Goal: Information Seeking & Learning: Learn about a topic

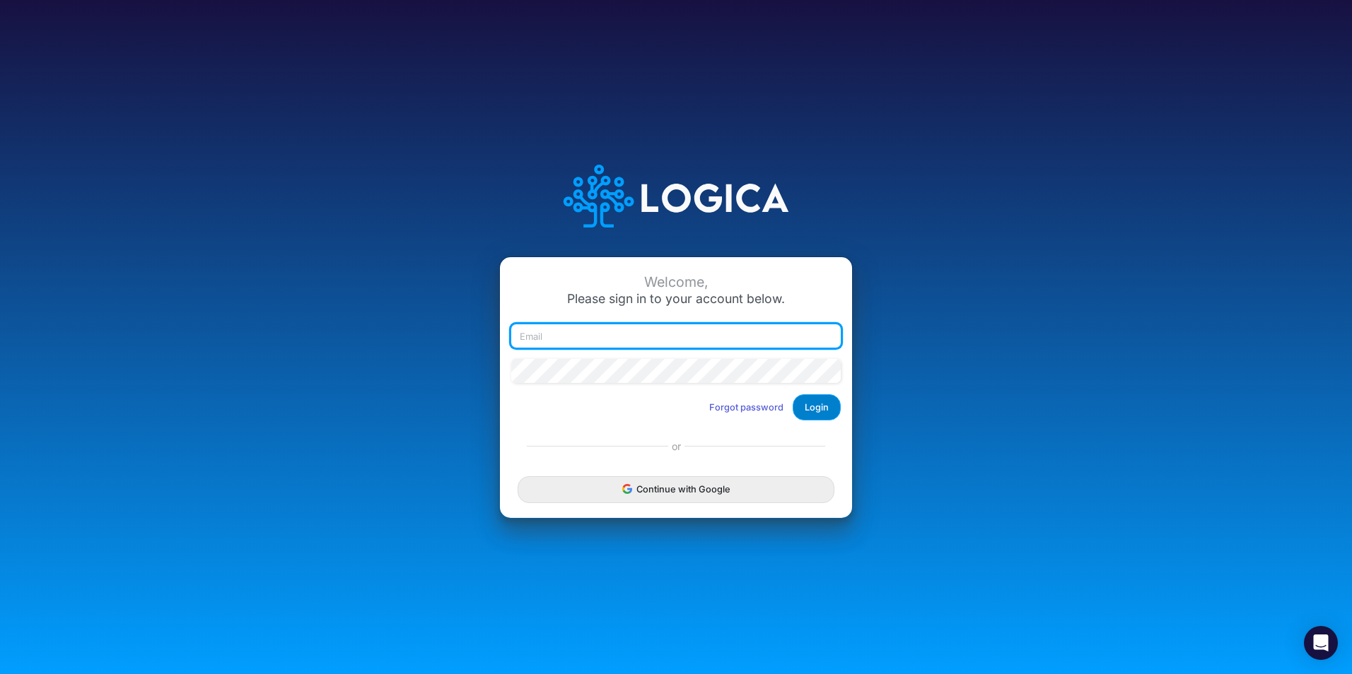
type input "[PERSON_NAME][EMAIL_ADDRESS][PERSON_NAME][DOMAIN_NAME]"
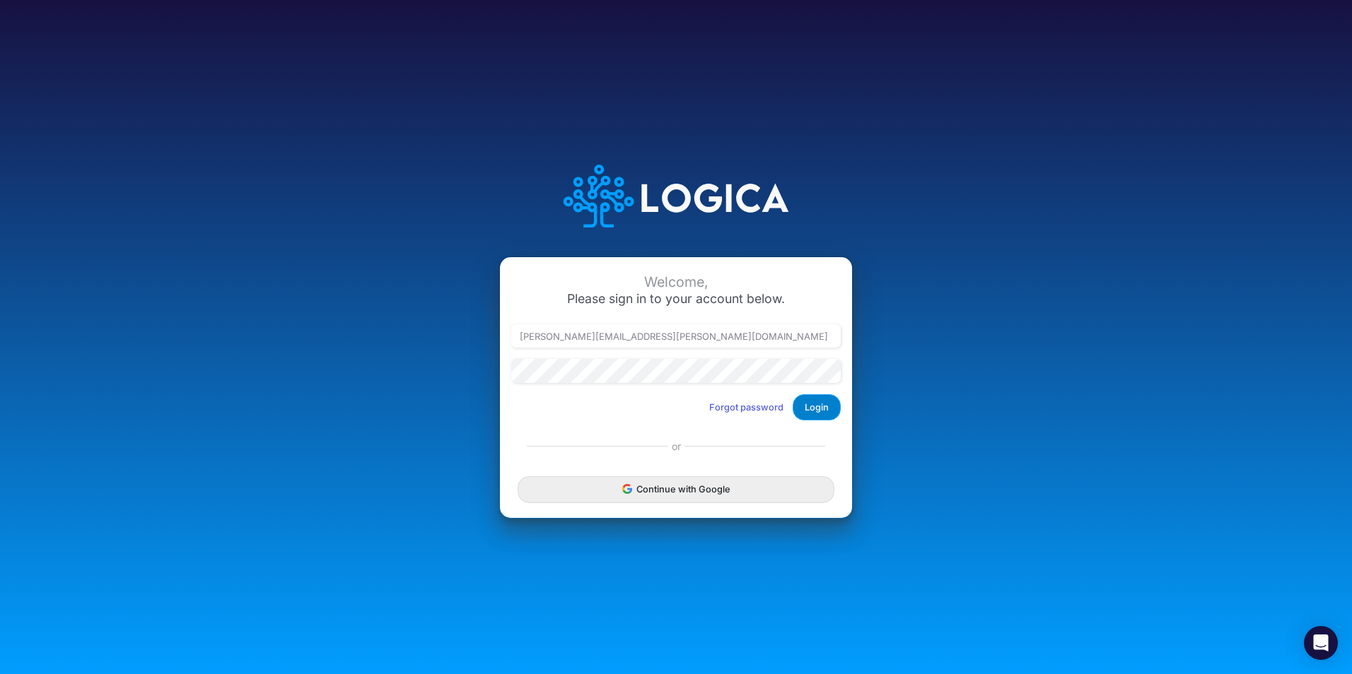
click at [808, 404] on button "Login" at bounding box center [816, 407] width 48 height 26
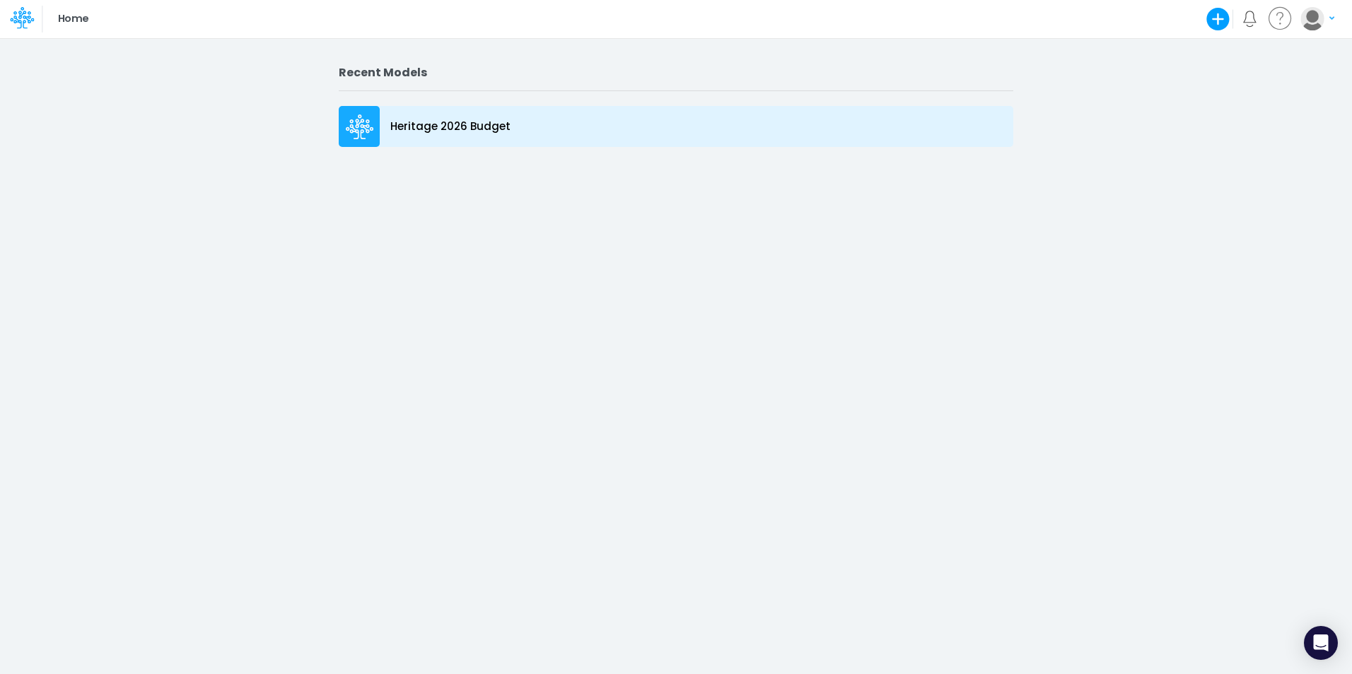
click at [417, 127] on p "Heritage 2026 Budget" at bounding box center [450, 127] width 120 height 16
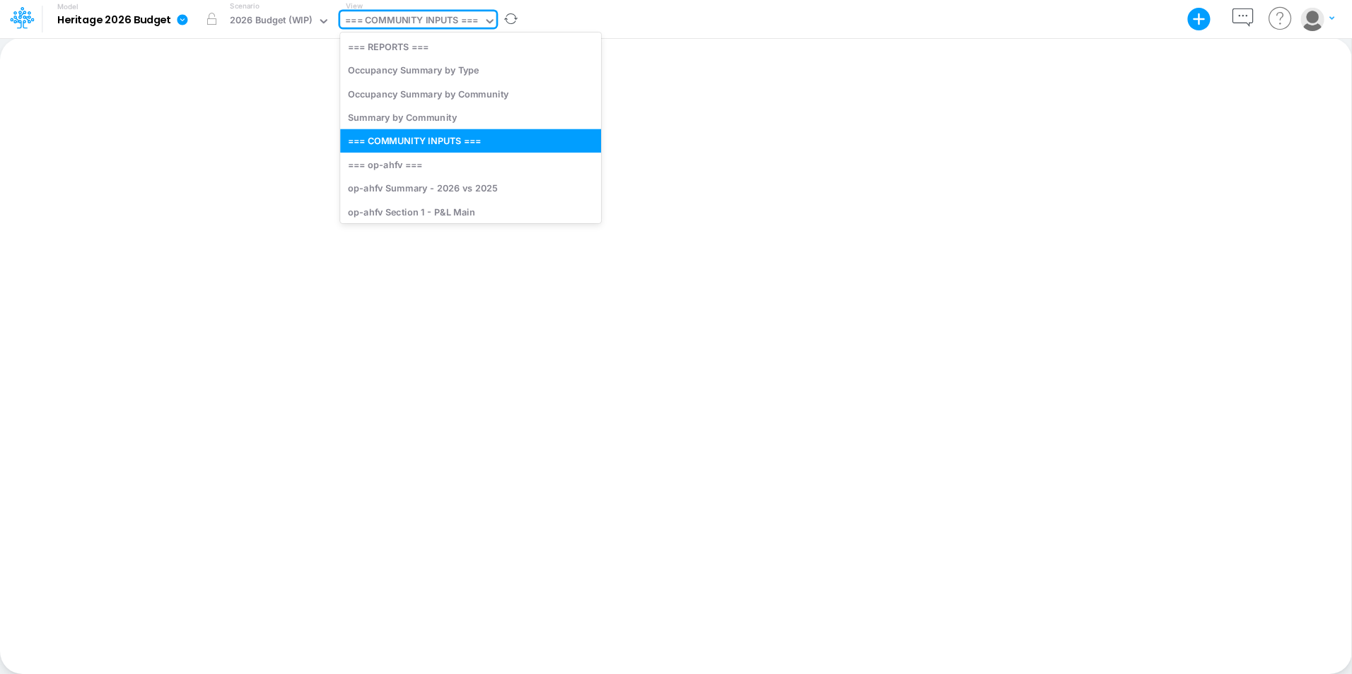
click at [404, 29] on div "=== COMMUNITY INPUTS ===" at bounding box center [411, 21] width 133 height 16
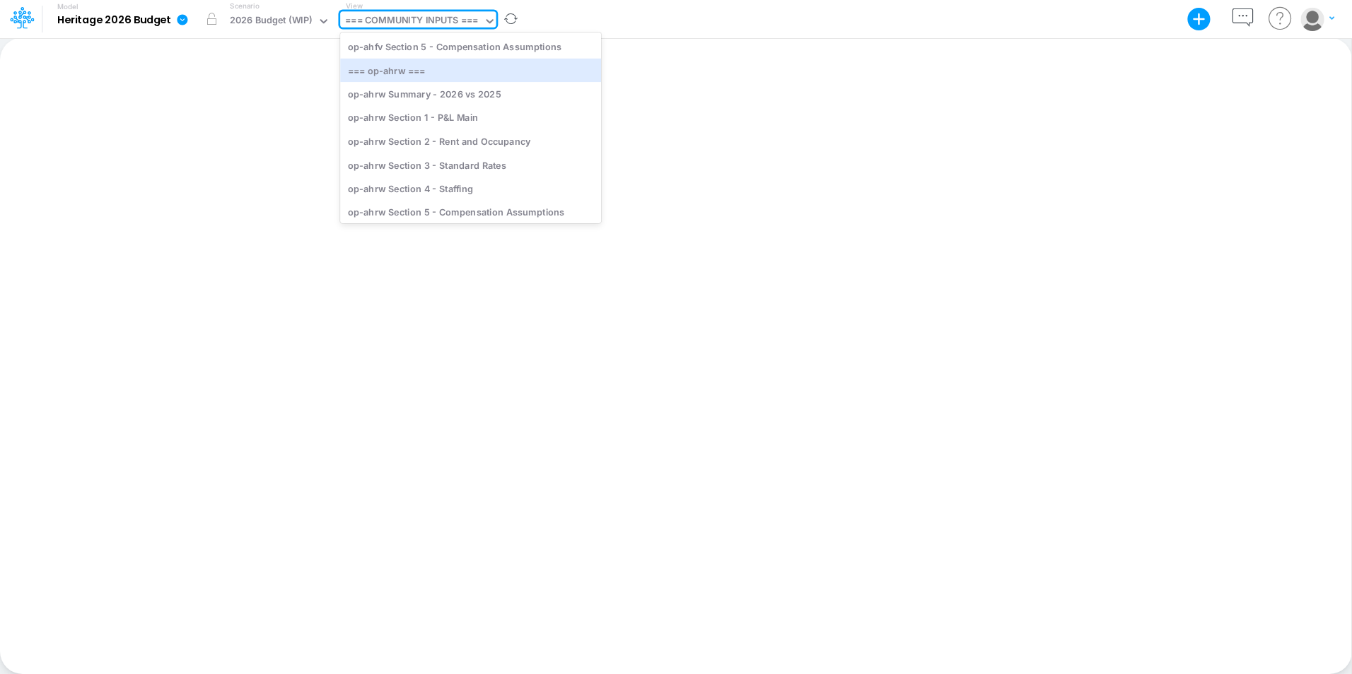
scroll to position [289, 0]
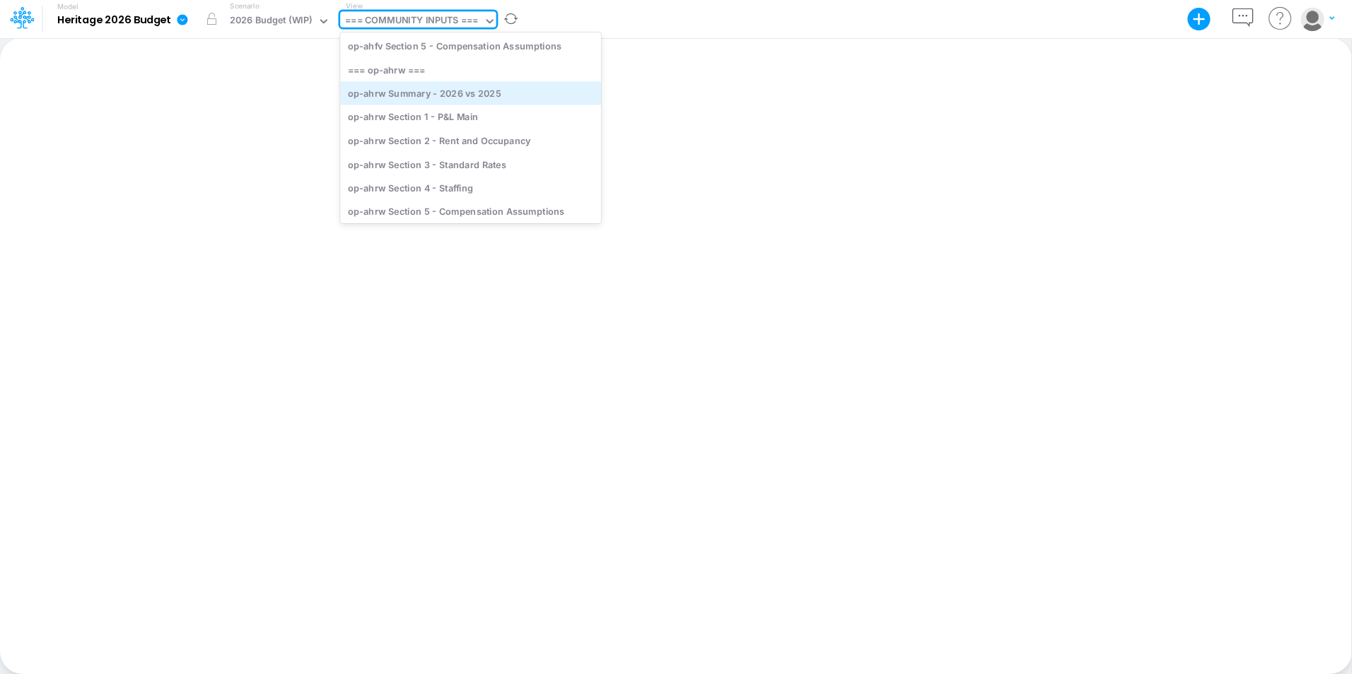
click at [403, 99] on div "op-ahrw Summary - 2026 vs 2025" at bounding box center [470, 92] width 261 height 23
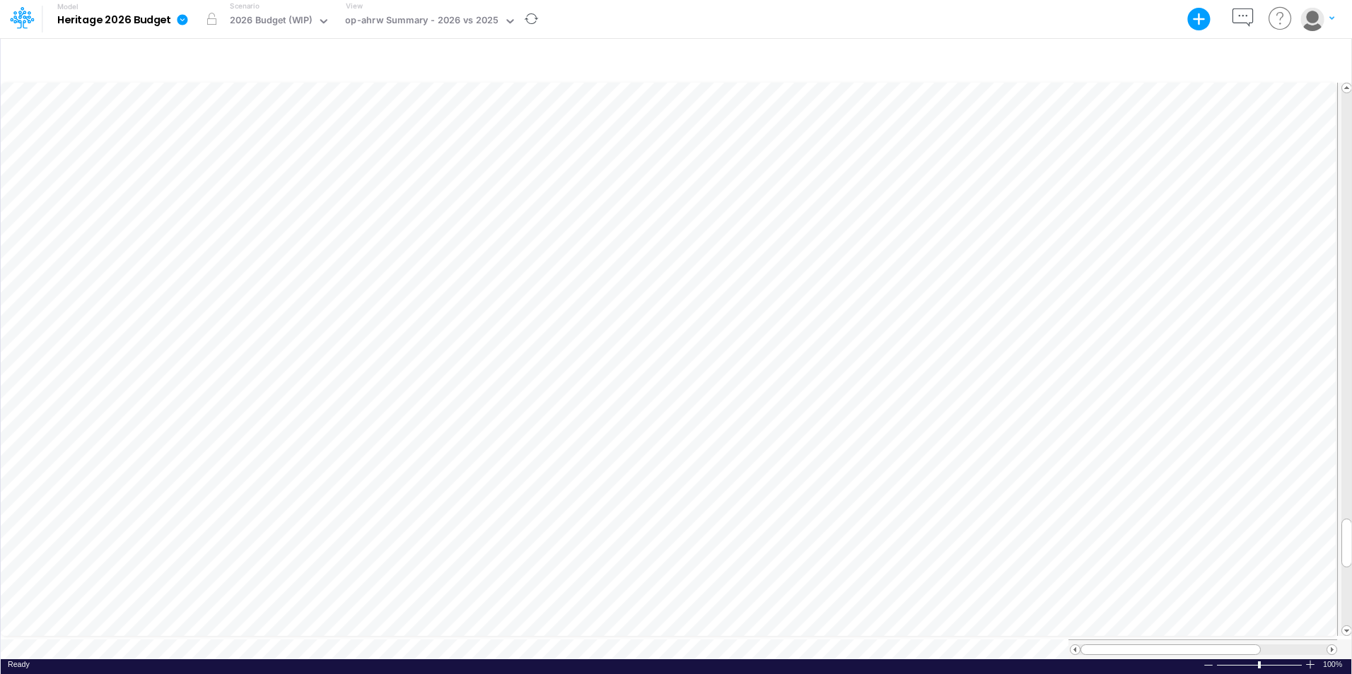
scroll to position [7, 1]
click at [414, 13] on div "op-ahrw Summary - 2026 vs 2025" at bounding box center [421, 21] width 163 height 21
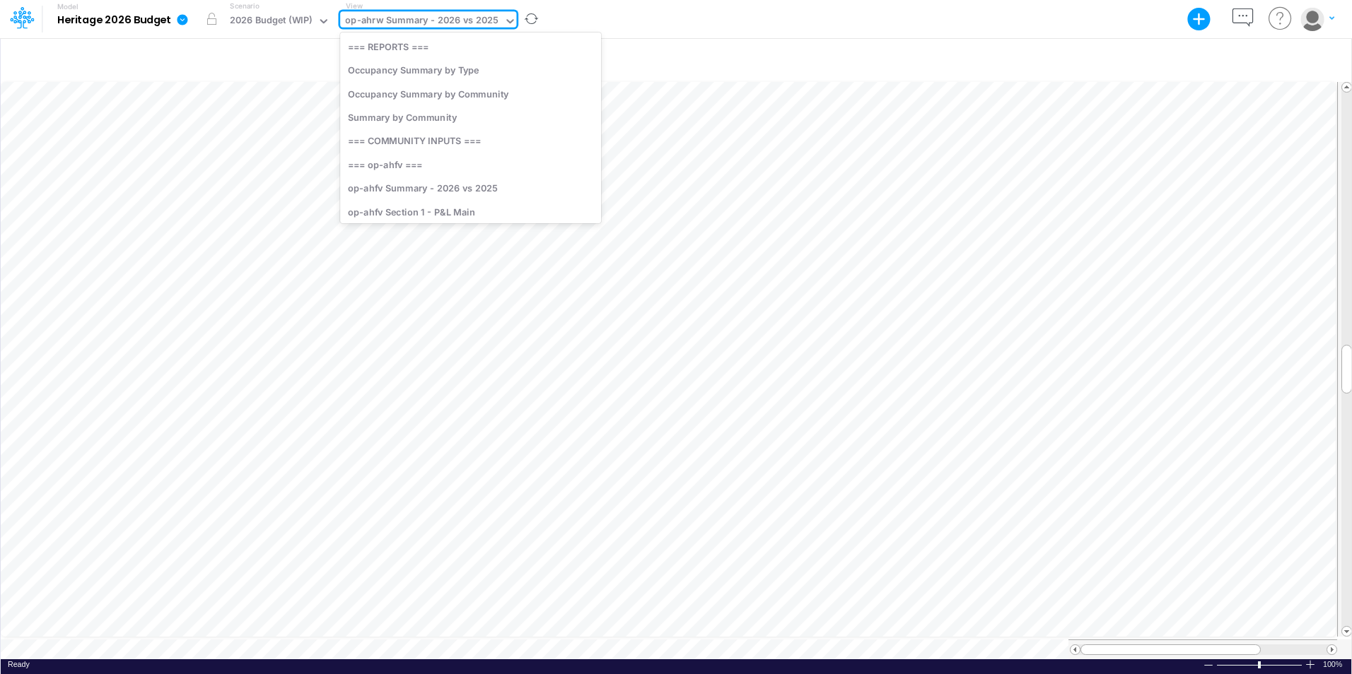
scroll to position [166, 0]
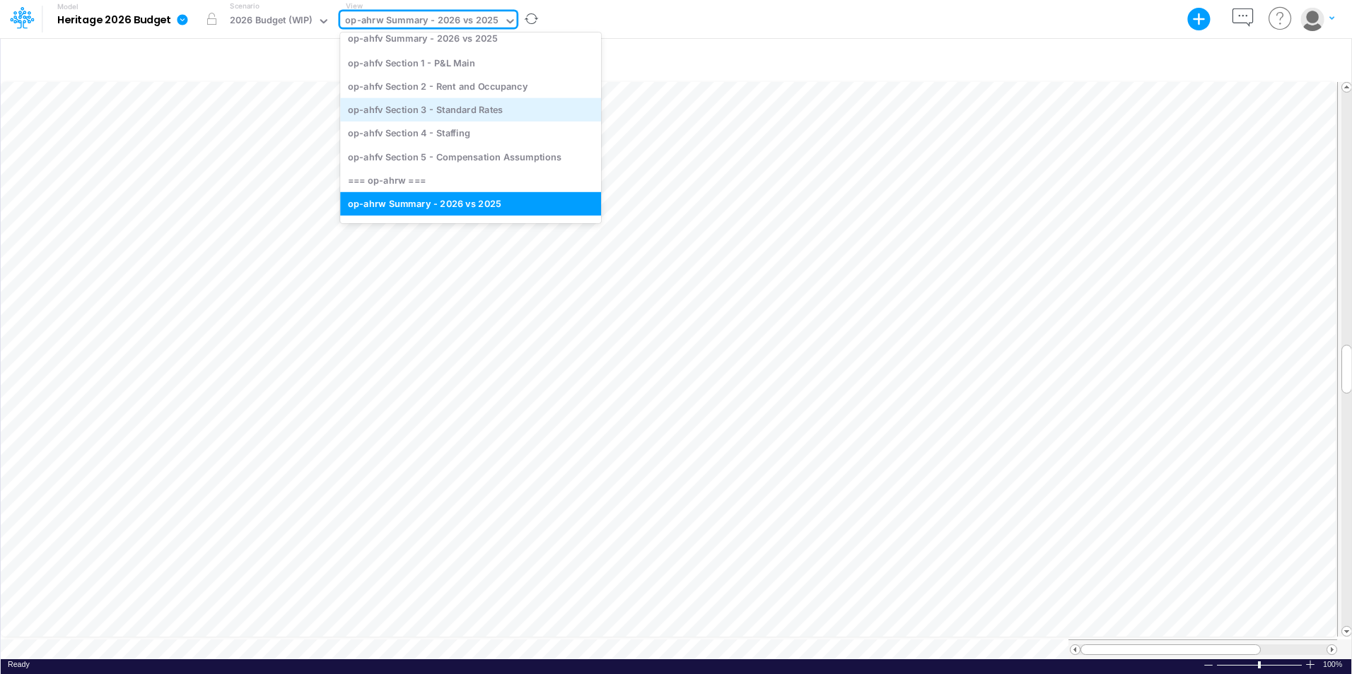
click at [414, 117] on div "op-ahfv Section 3 - Standard Rates" at bounding box center [470, 109] width 261 height 23
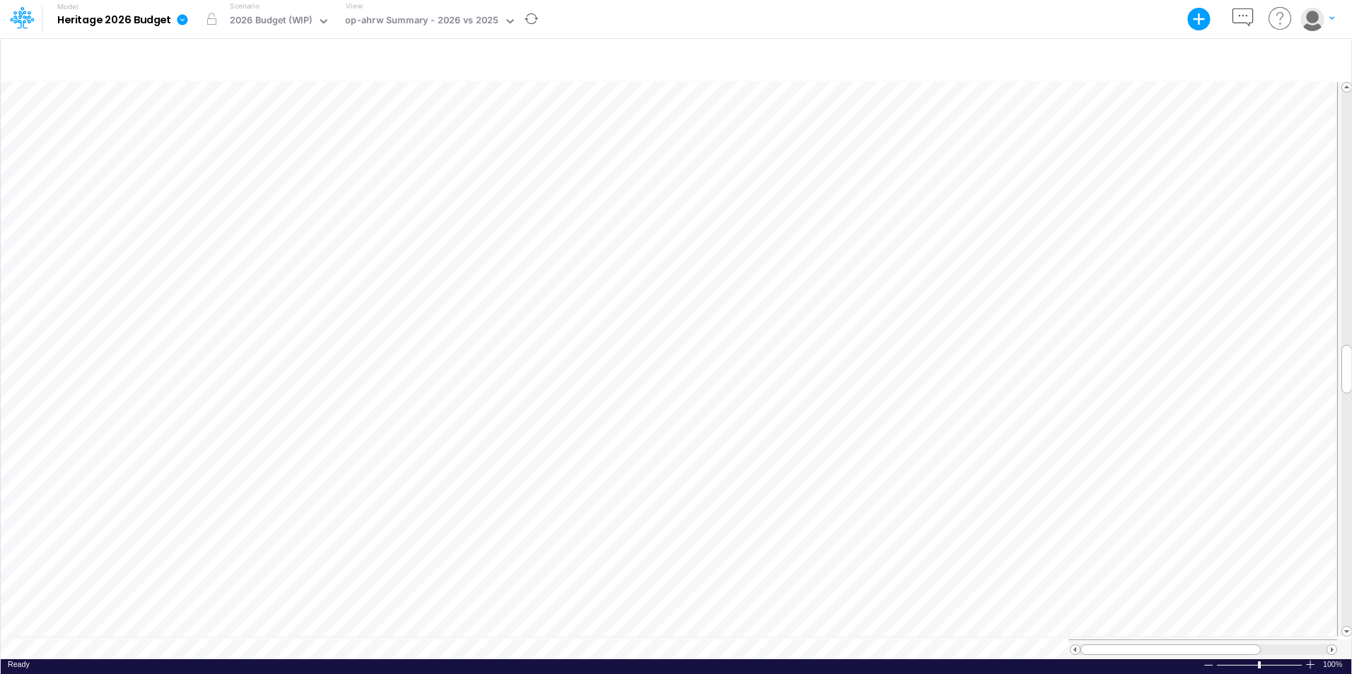
scroll to position [7, 1]
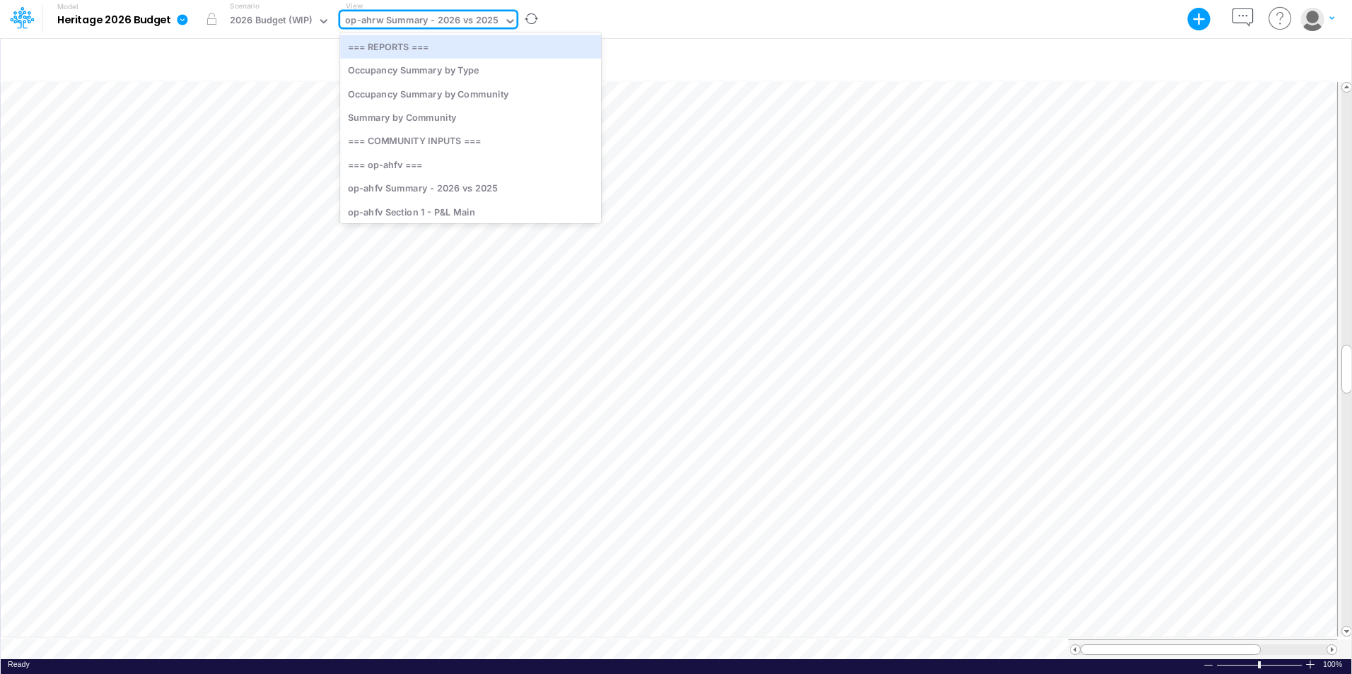
click at [373, 12] on div "op-ahrw Summary - 2026 vs 2025" at bounding box center [421, 21] width 163 height 21
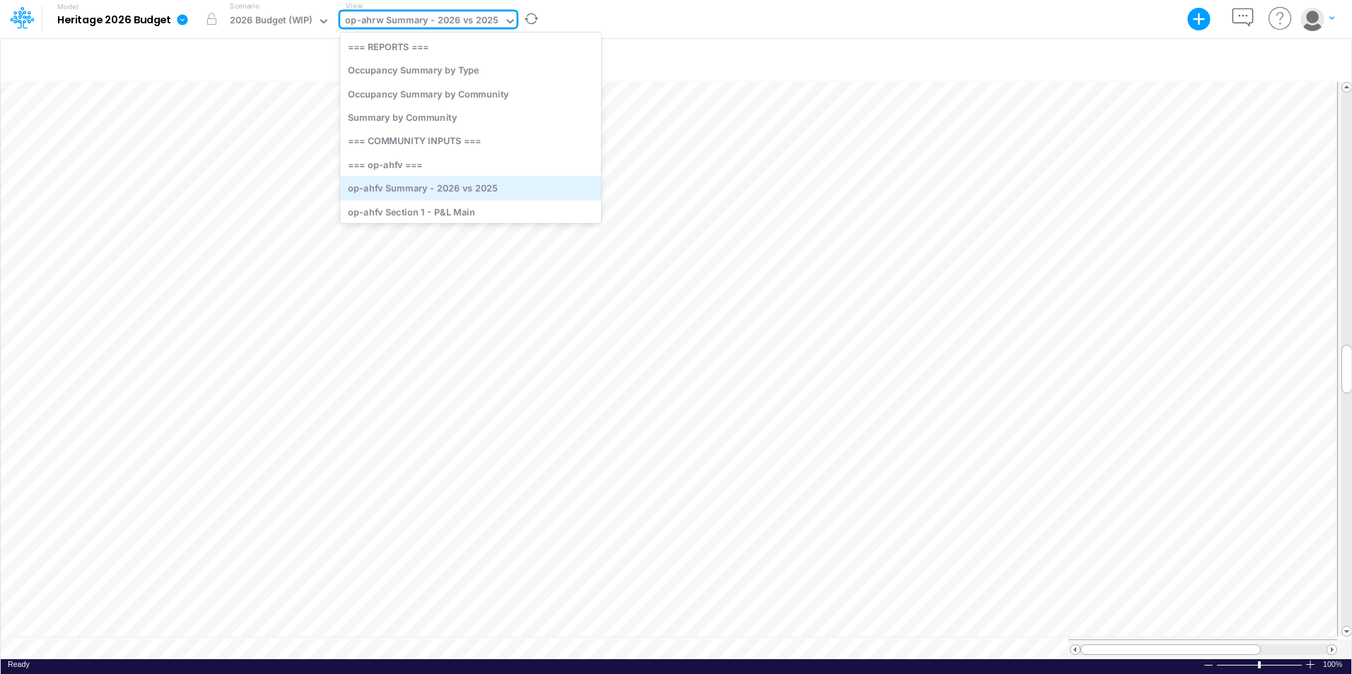
click at [413, 194] on div "op-ahfv Summary - 2026 vs 2025" at bounding box center [470, 188] width 261 height 23
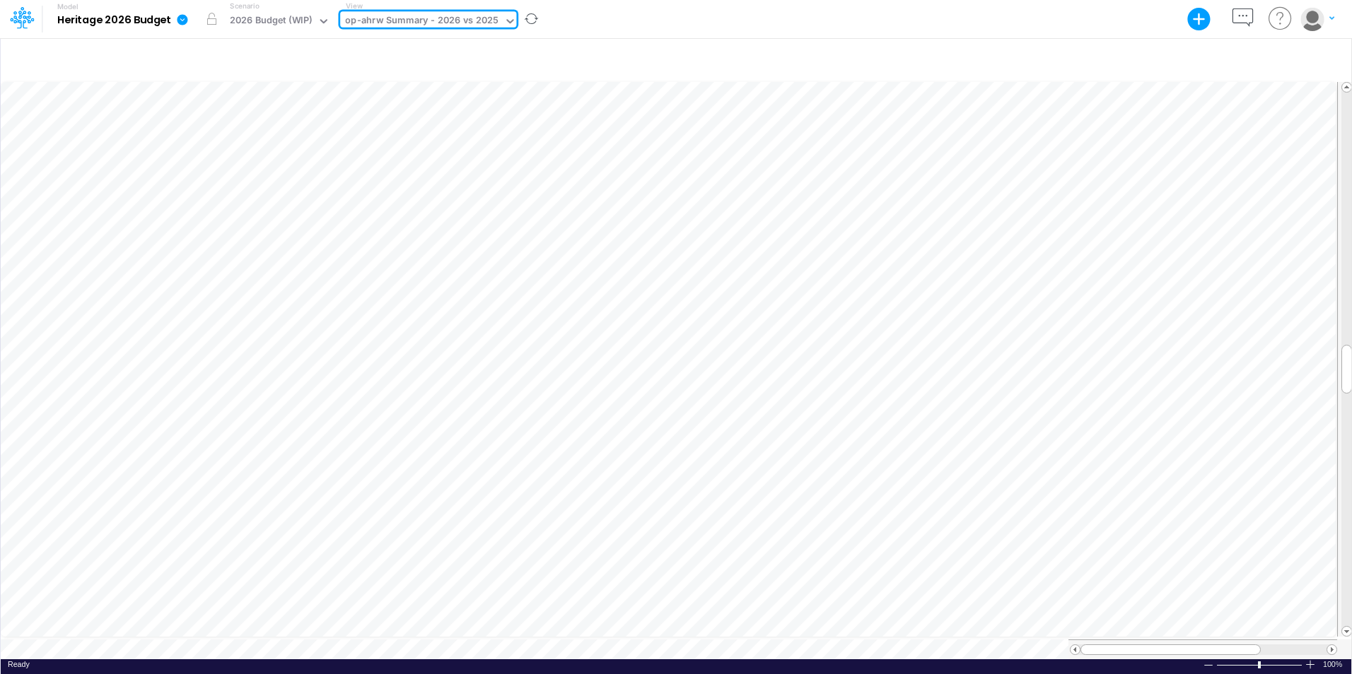
click at [551, 25] on div "Model Heritage 2026 Budget Export Excel Scenario 2026 Budget (WIP) View option …" at bounding box center [676, 19] width 1216 height 38
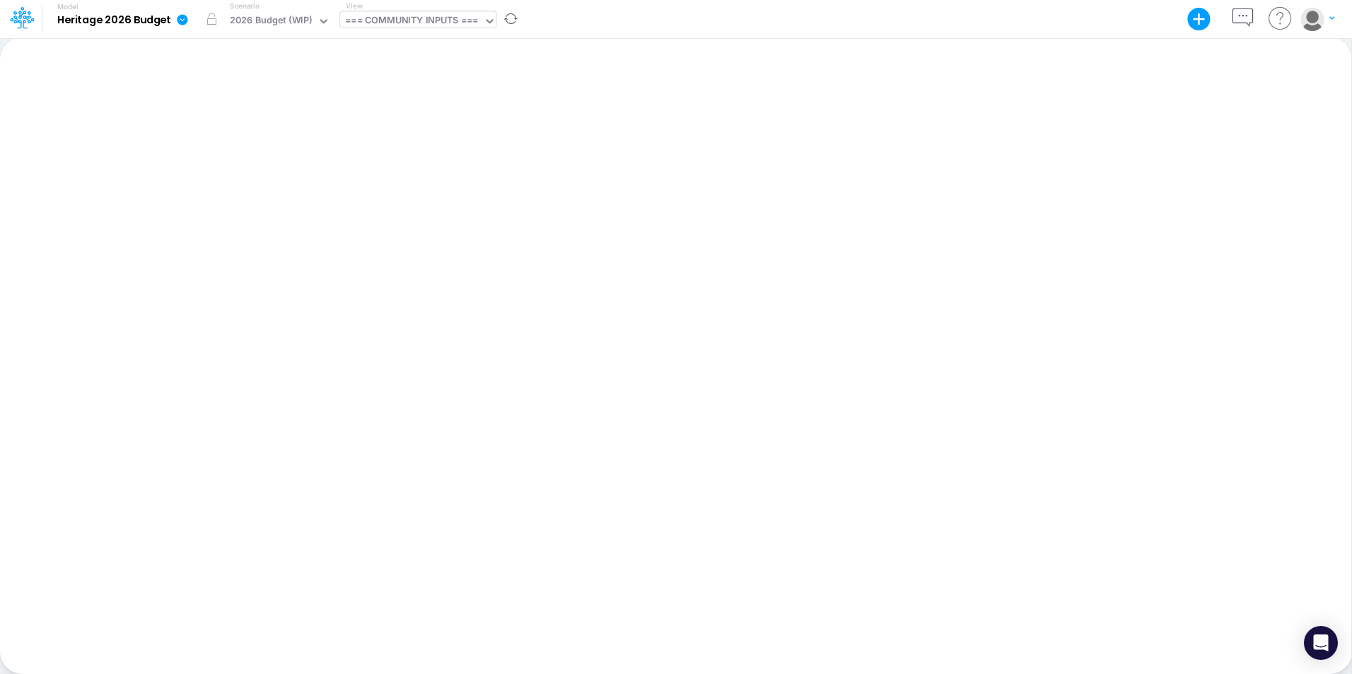
click at [429, 16] on div "=== COMMUNITY INPUTS ===" at bounding box center [411, 21] width 133 height 16
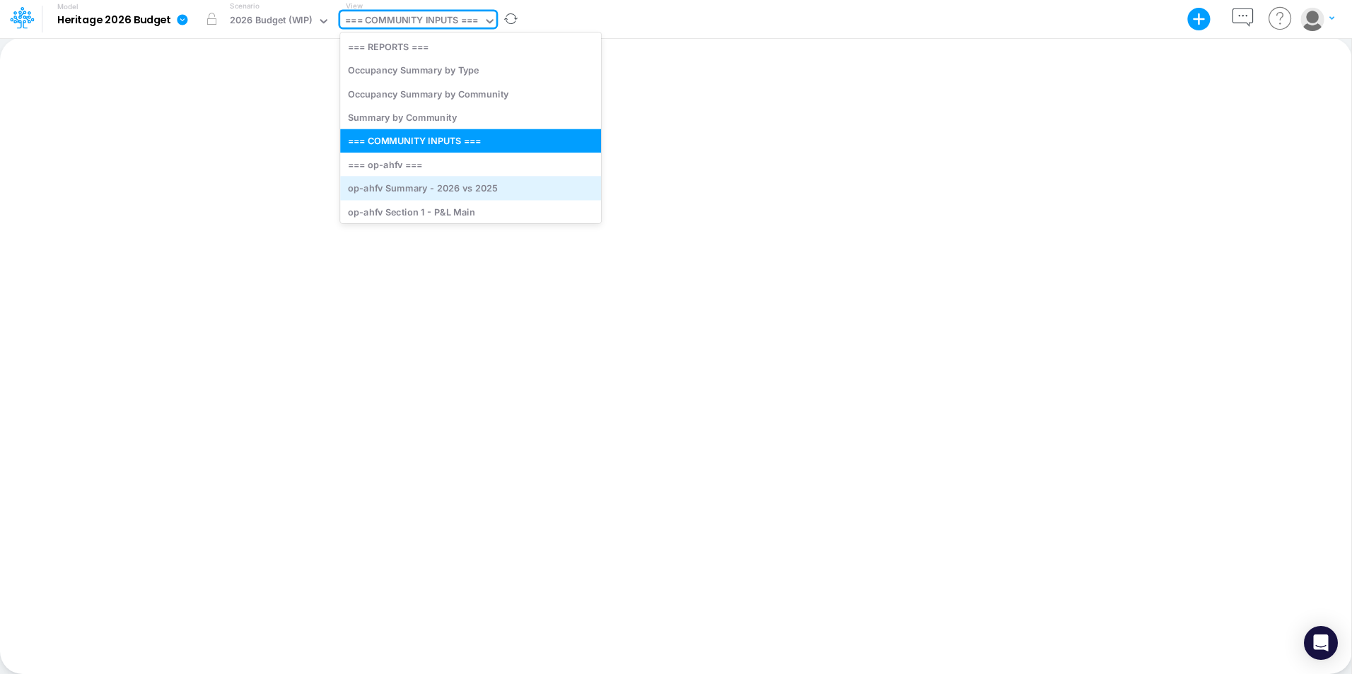
click at [421, 185] on div "op-ahfv Summary - 2026 vs 2025" at bounding box center [470, 188] width 261 height 23
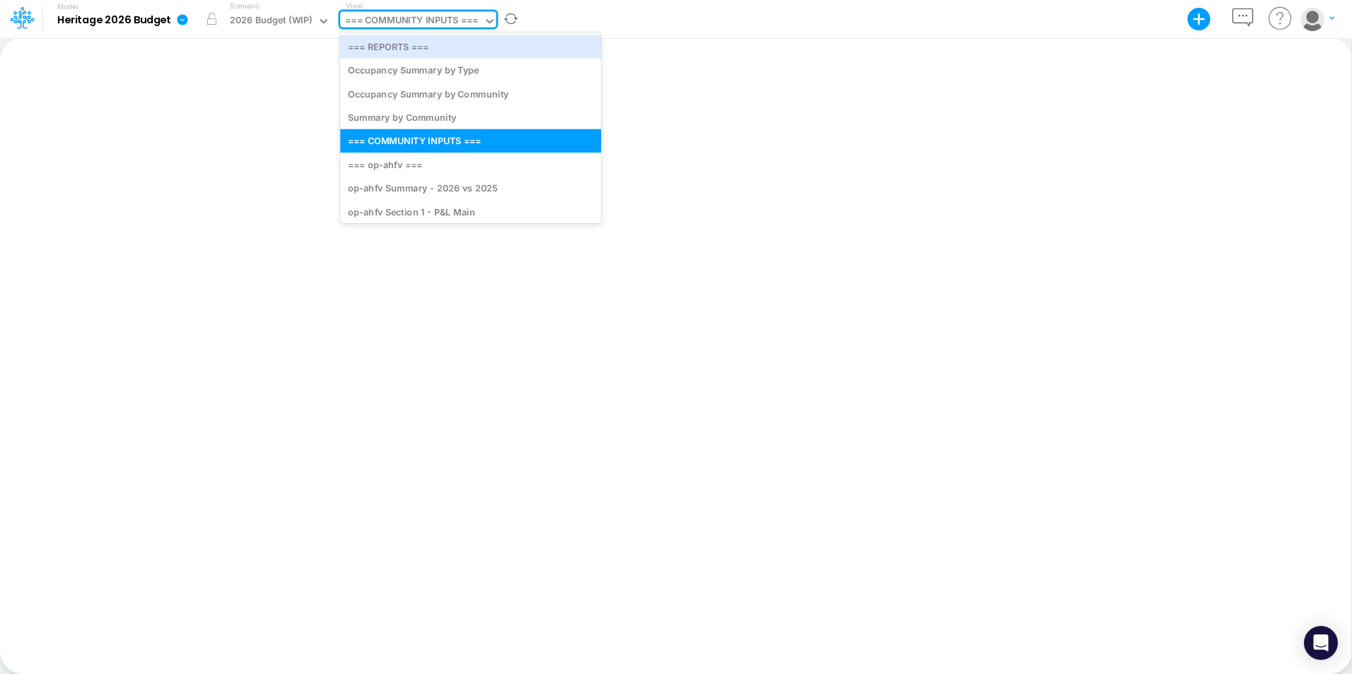
click at [436, 23] on div "=== COMMUNITY INPUTS ===" at bounding box center [411, 21] width 133 height 16
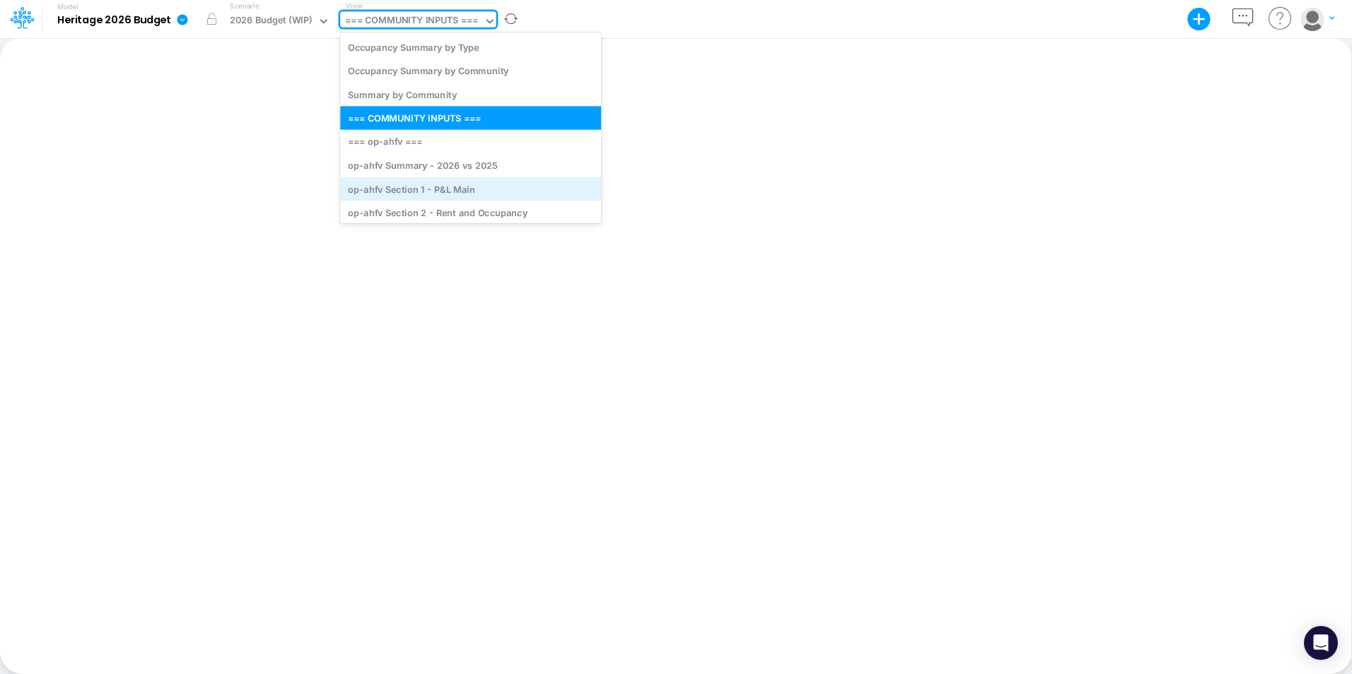
scroll to position [27, 0]
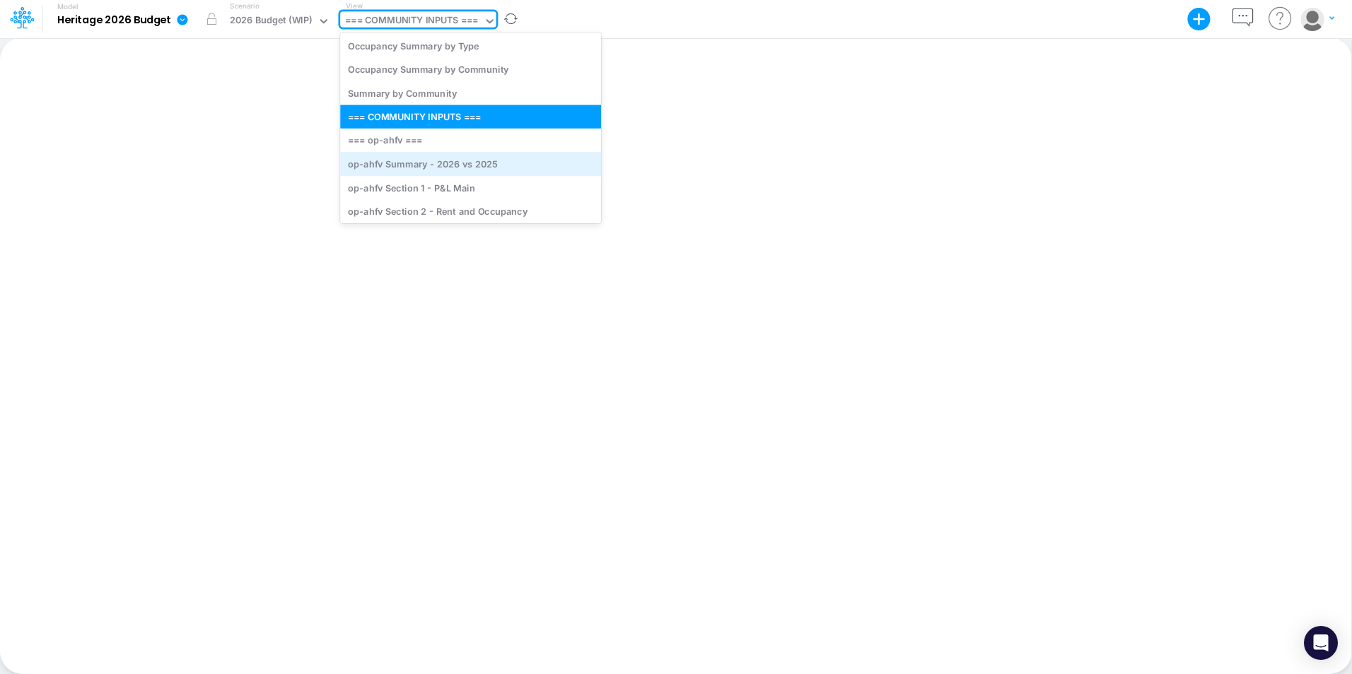
click at [411, 164] on div "op-ahfv Summary - 2026 vs 2025" at bounding box center [470, 163] width 261 height 23
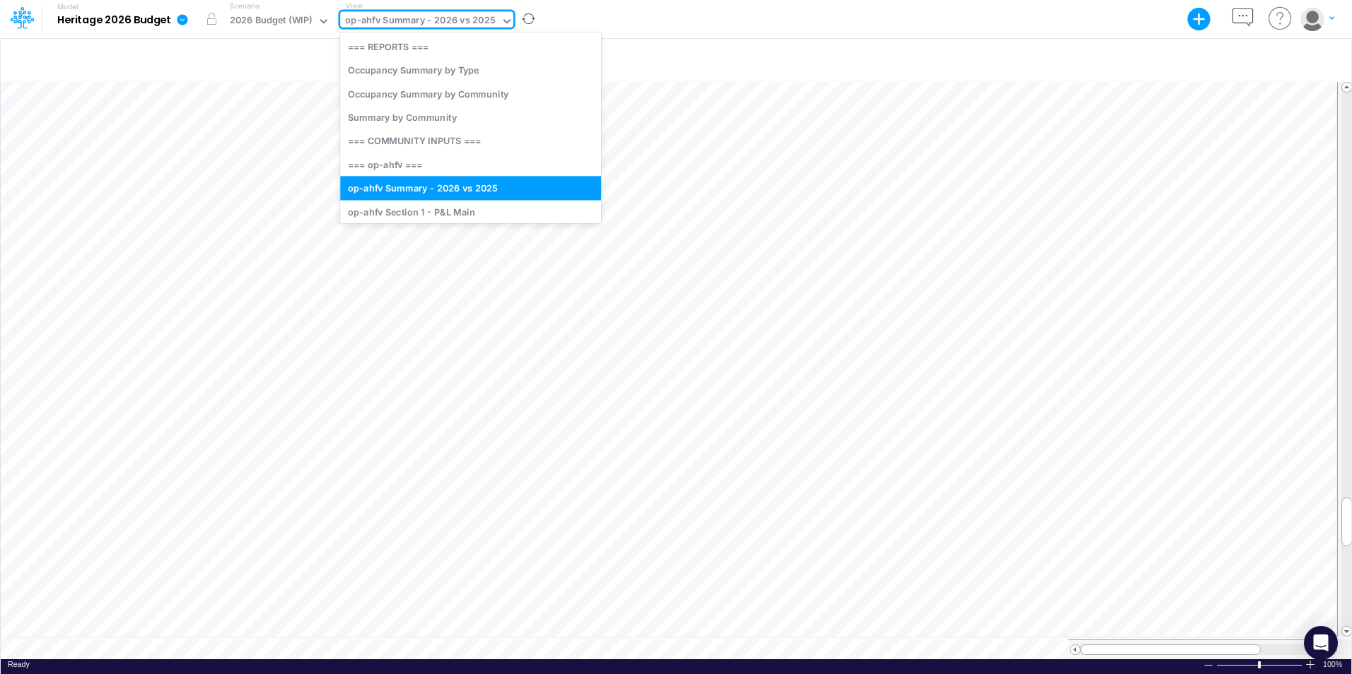
click at [500, 15] on icon at bounding box center [506, 21] width 13 height 13
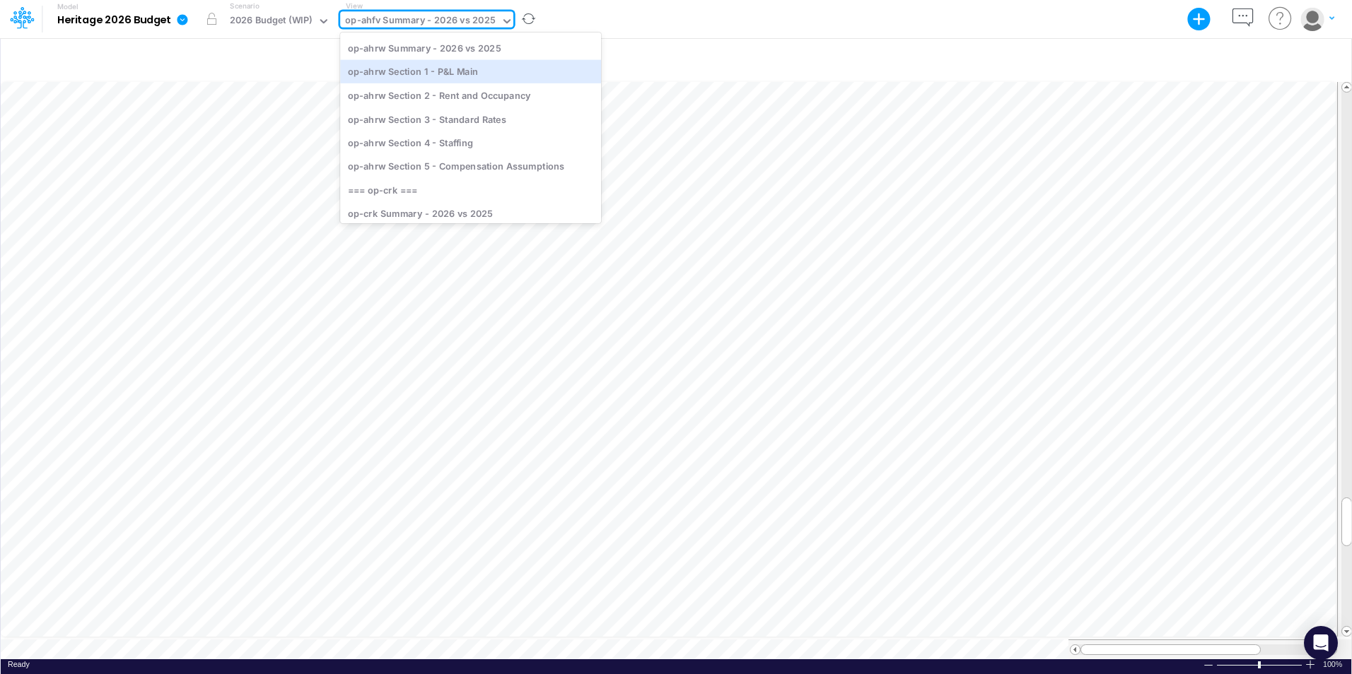
scroll to position [340, 0]
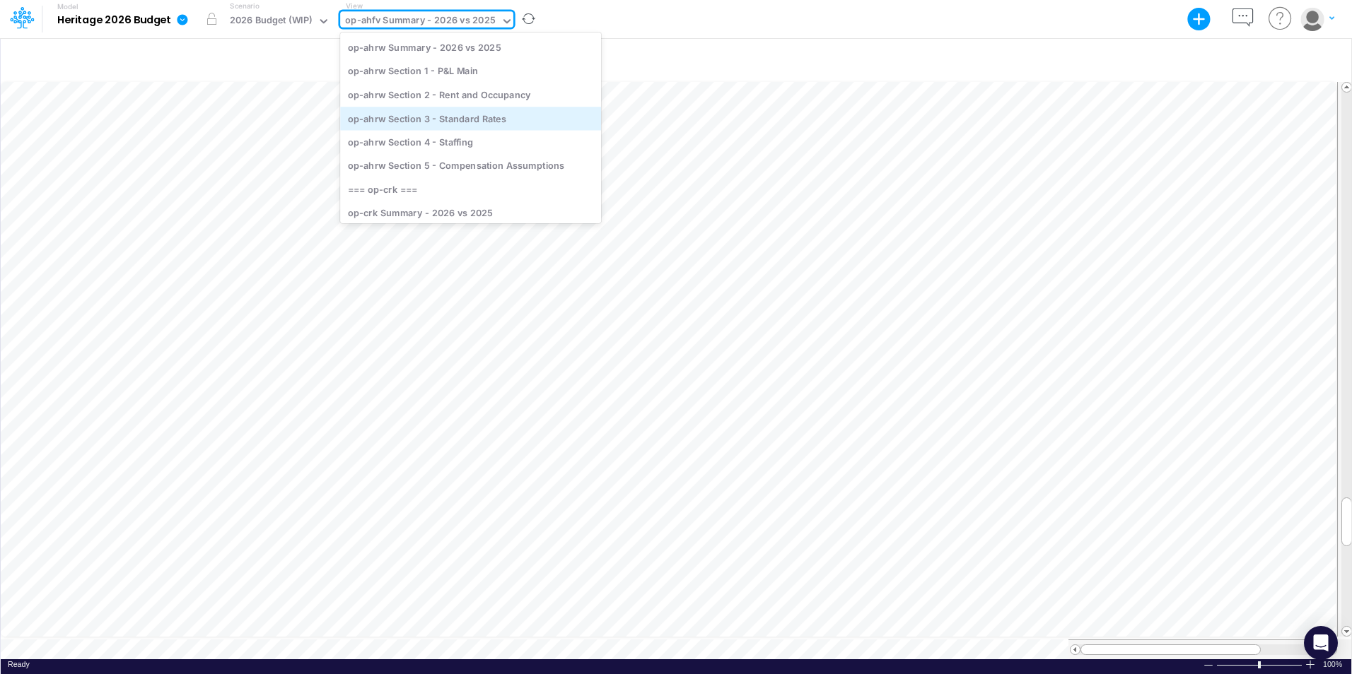
click at [432, 110] on div "op-ahrw Section 3 - Standard Rates" at bounding box center [470, 118] width 261 height 23
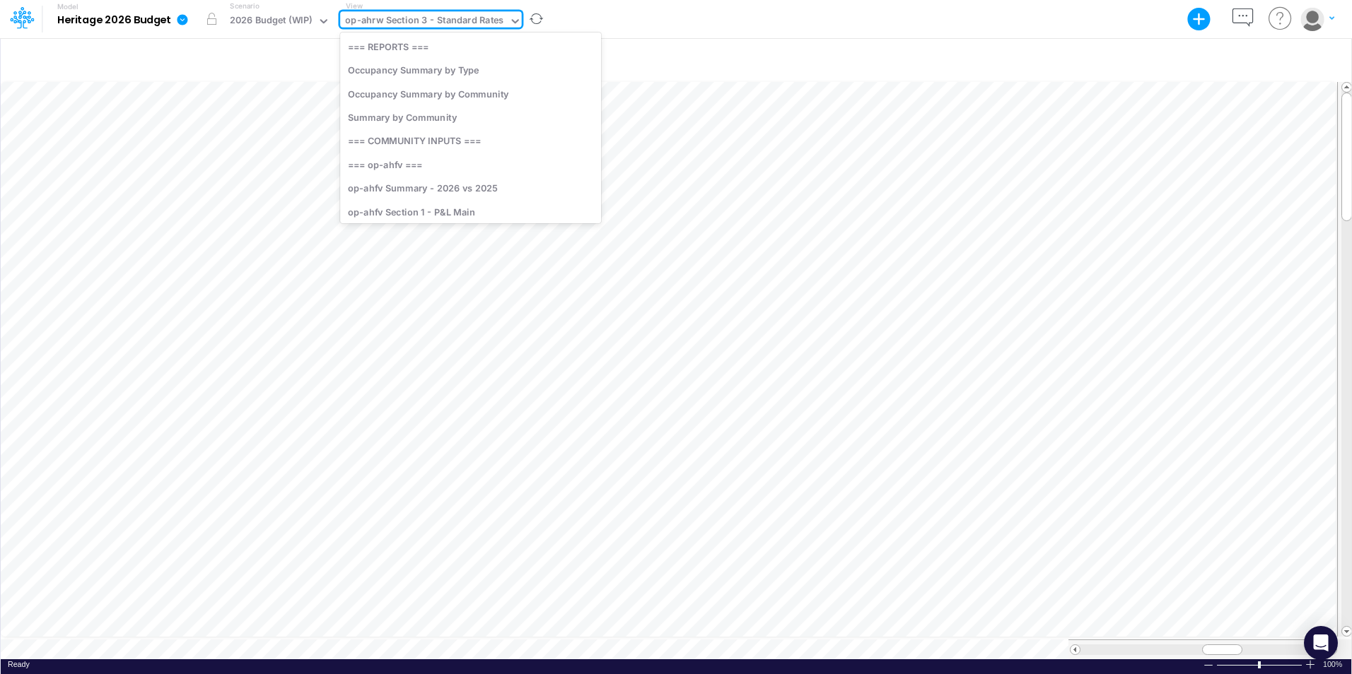
click at [470, 29] on div "op-ahrw Section 3 - Standard Rates" at bounding box center [424, 21] width 158 height 16
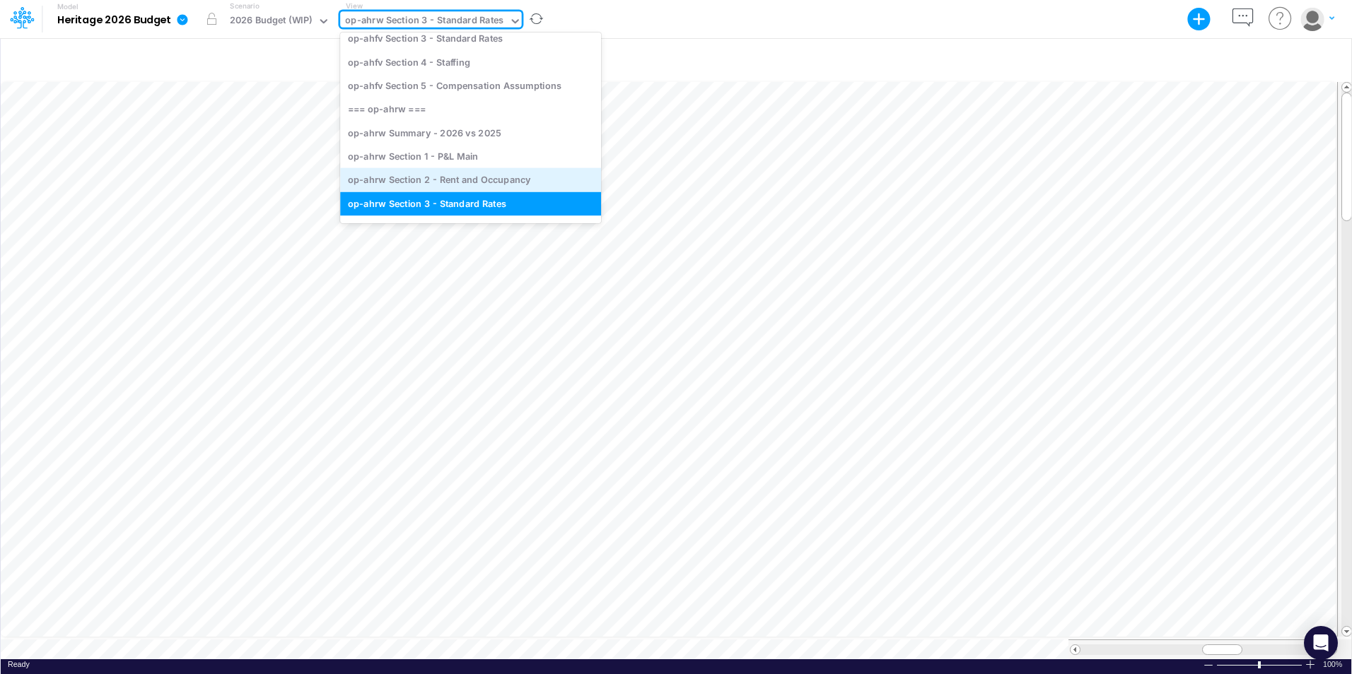
click at [457, 181] on div "op-ahrw Section 2 - Rent and Occupancy" at bounding box center [470, 179] width 261 height 23
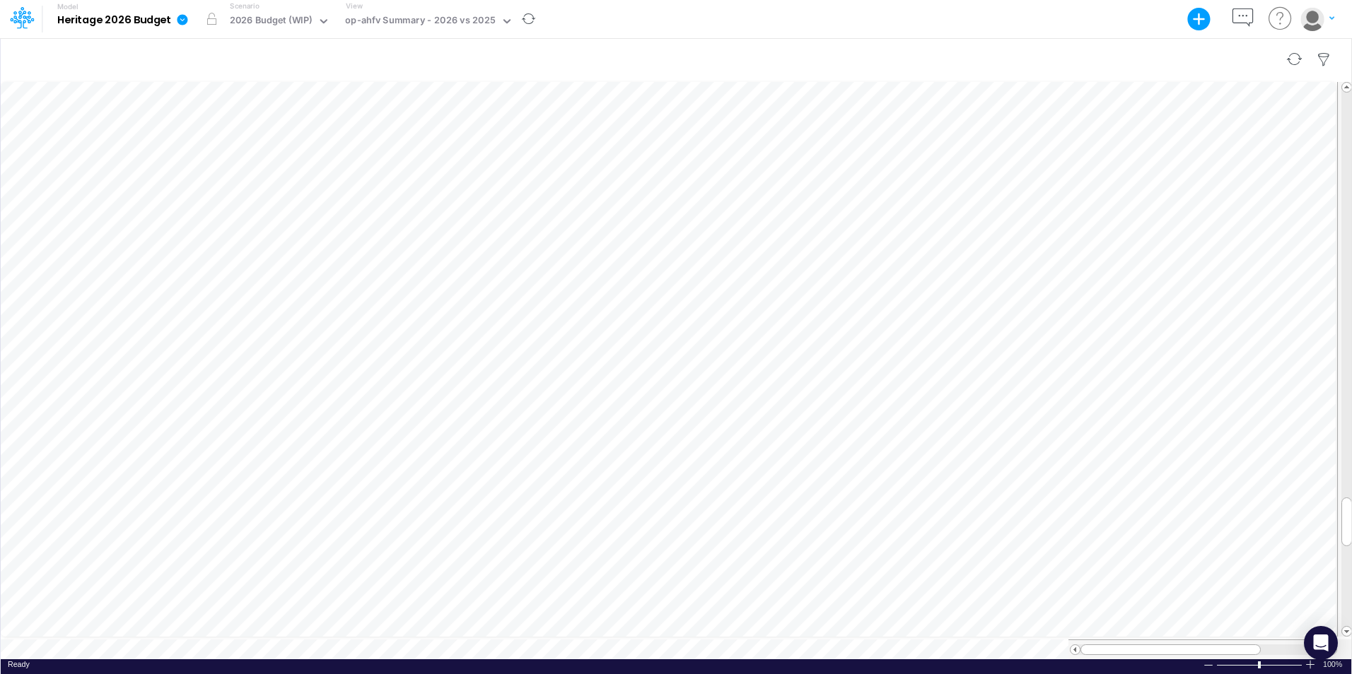
scroll to position [7, 0]
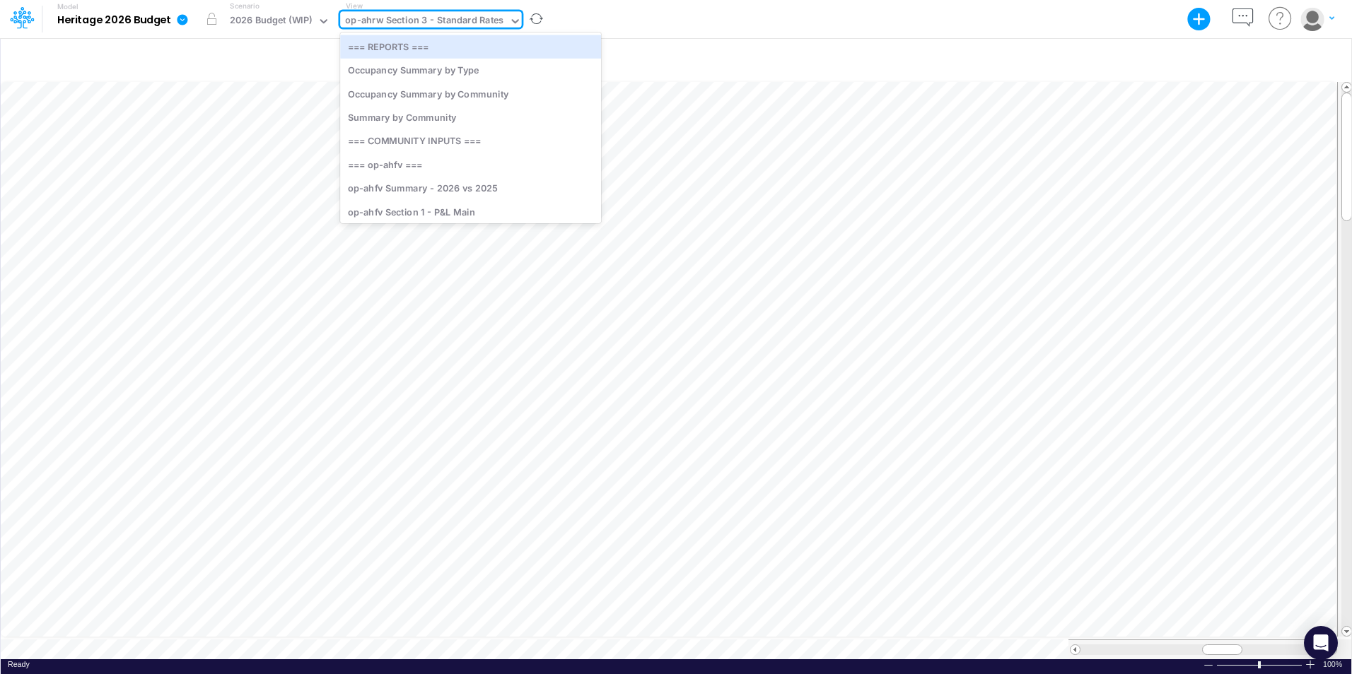
click at [388, 23] on div "op-ahrw Section 3 - Standard Rates" at bounding box center [424, 21] width 158 height 16
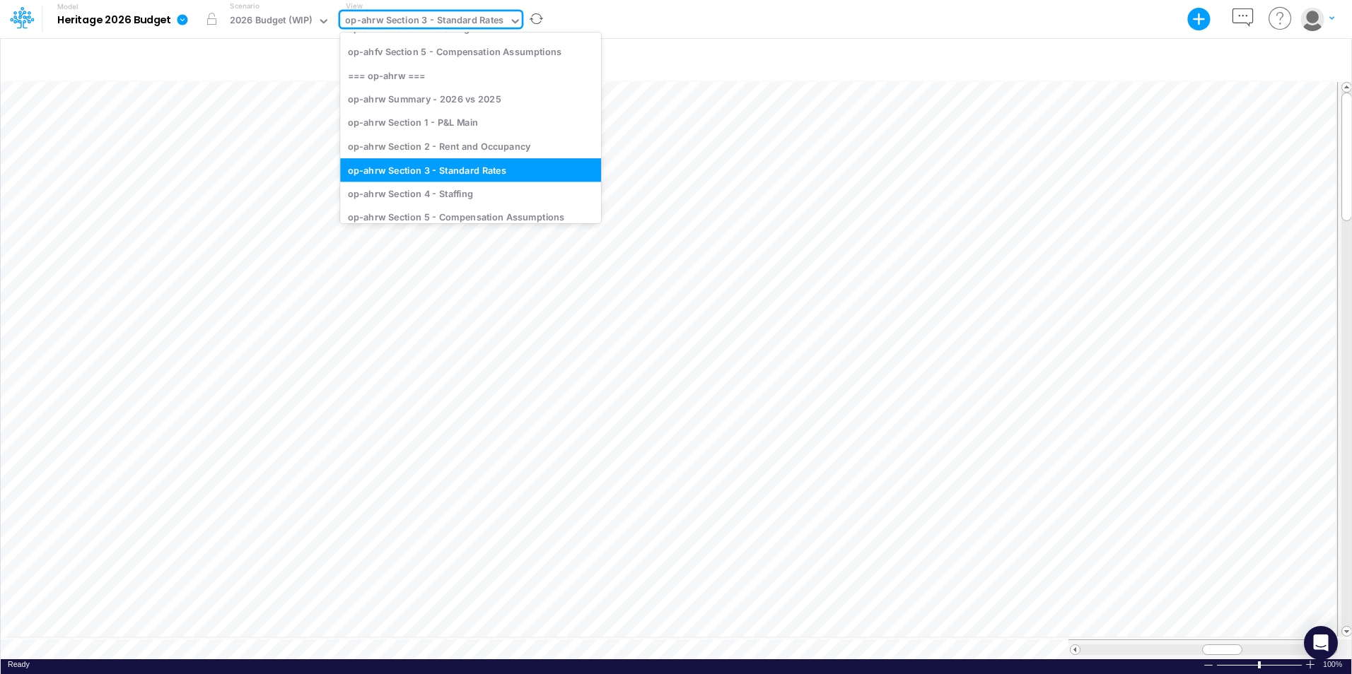
scroll to position [283, 0]
click at [394, 100] on div "op-ahrw Summary - 2026 vs 2025" at bounding box center [470, 98] width 261 height 23
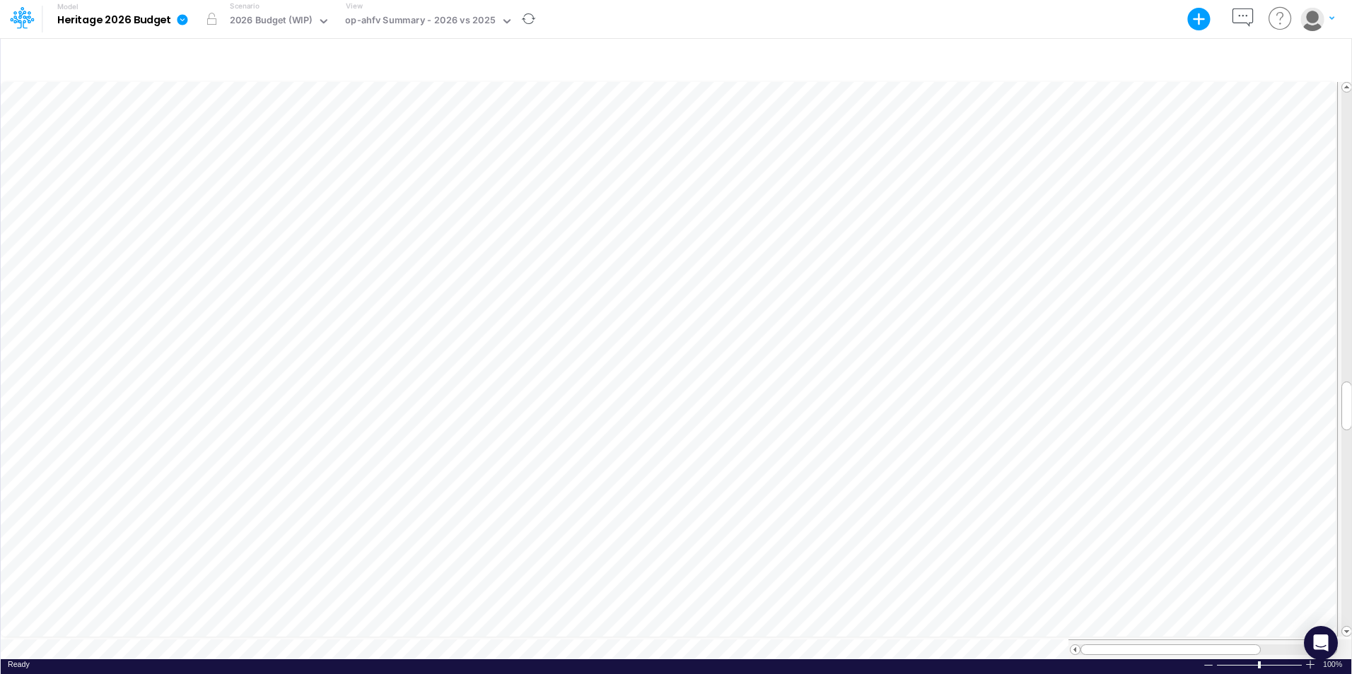
scroll to position [7, 0]
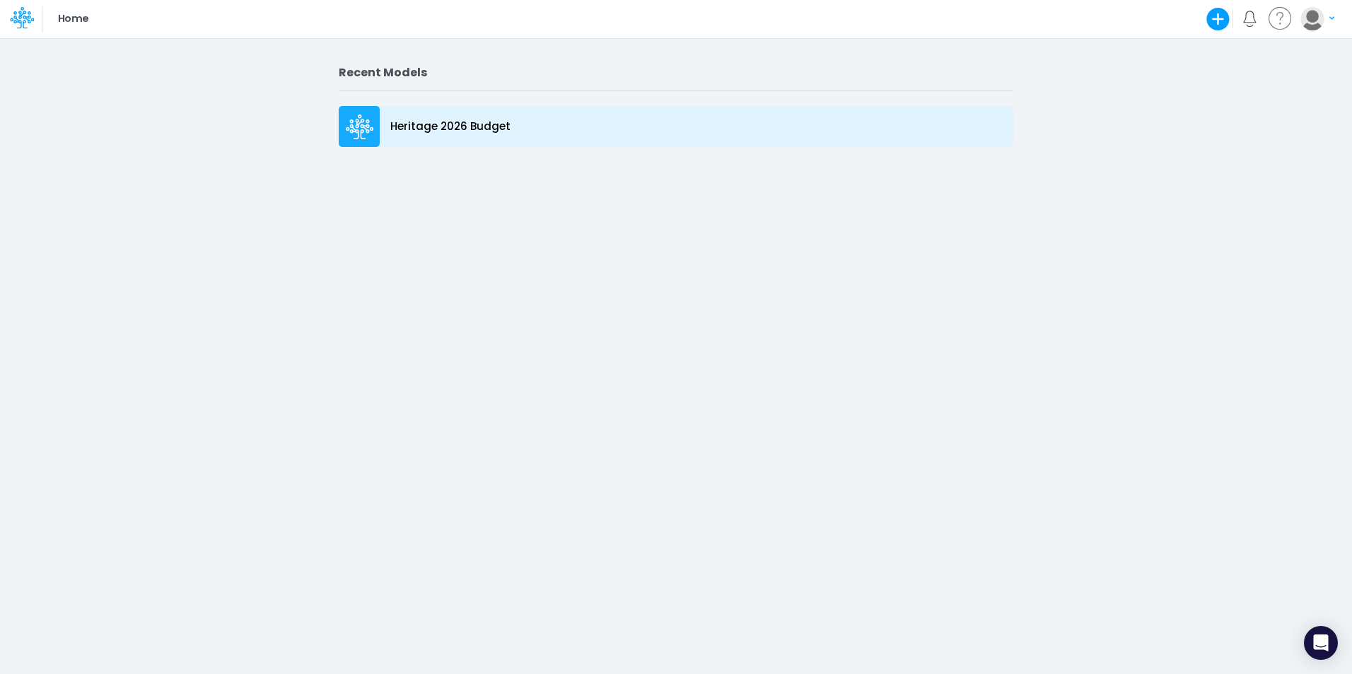
click at [433, 133] on p "Heritage 2026 Budget" at bounding box center [450, 127] width 120 height 16
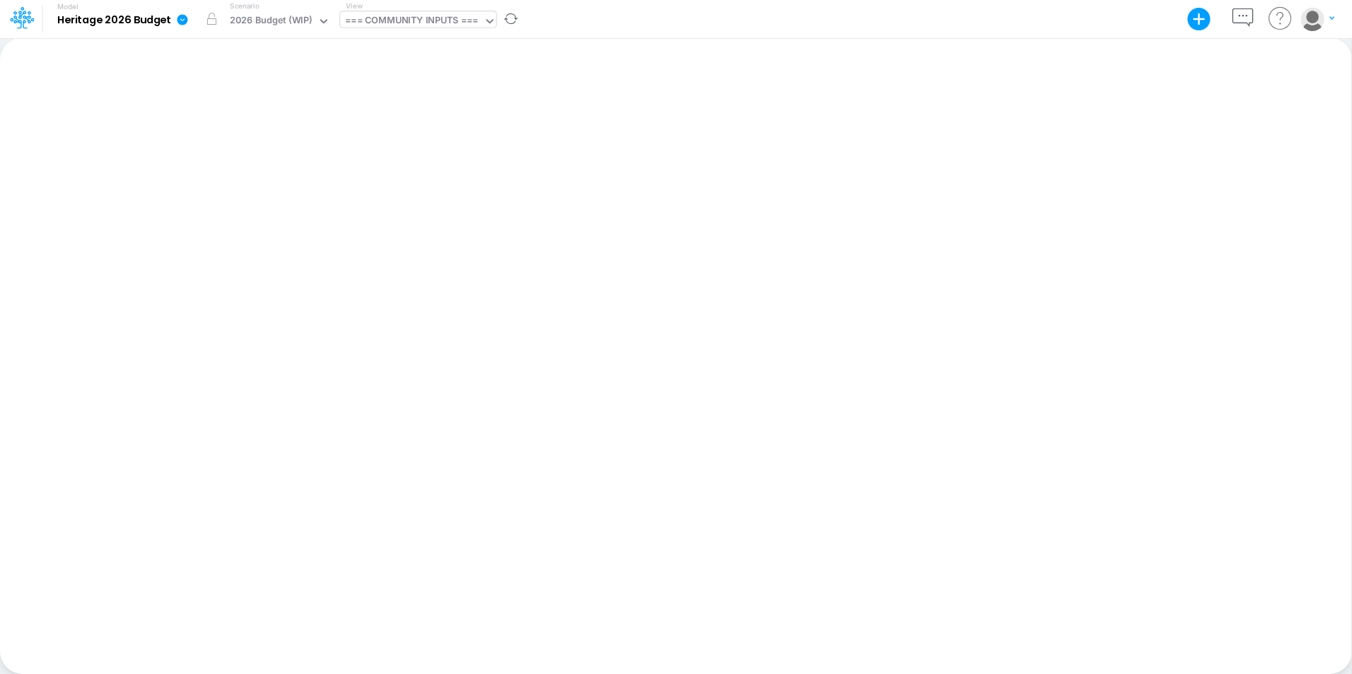
click at [414, 21] on div "=== COMMUNITY INPUTS ===" at bounding box center [411, 21] width 133 height 16
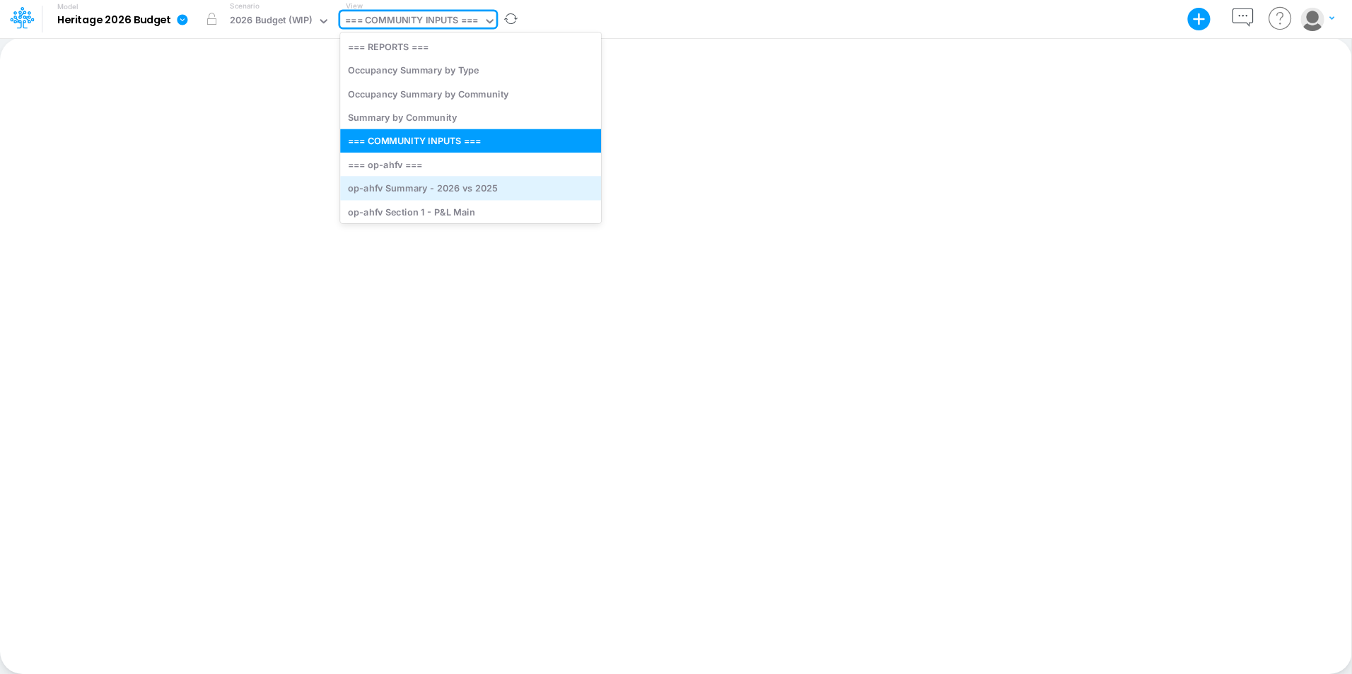
click at [410, 191] on div "op-ahfv Summary - 2026 vs 2025" at bounding box center [470, 188] width 261 height 23
